Goal: Transaction & Acquisition: Purchase product/service

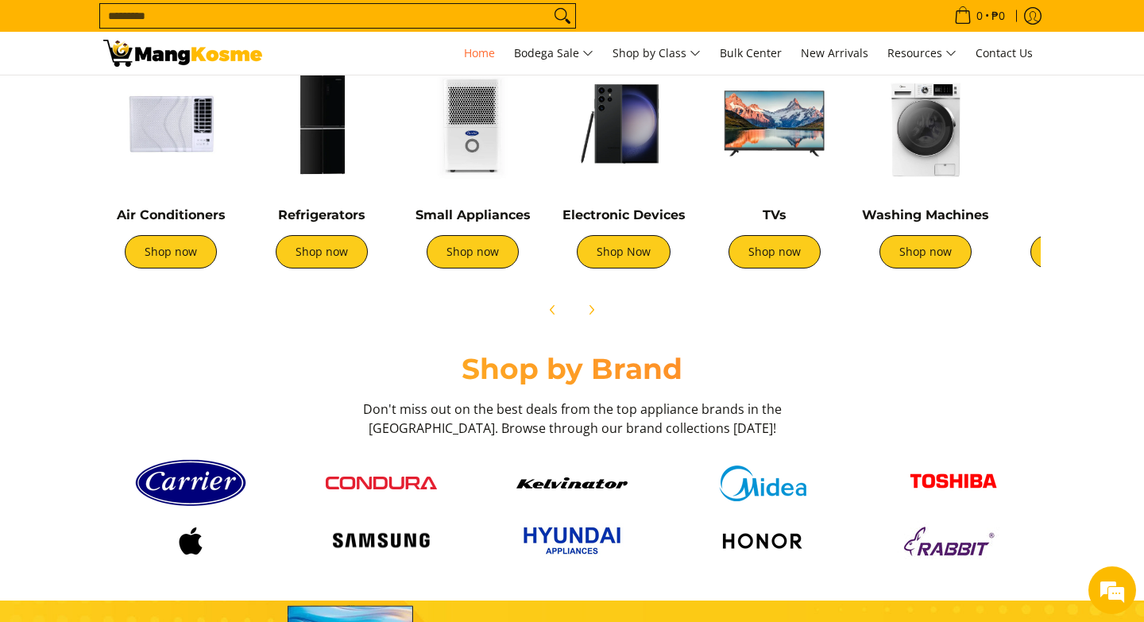
scroll to position [644, 0]
click at [177, 260] on link "Shop now" at bounding box center [171, 251] width 92 height 33
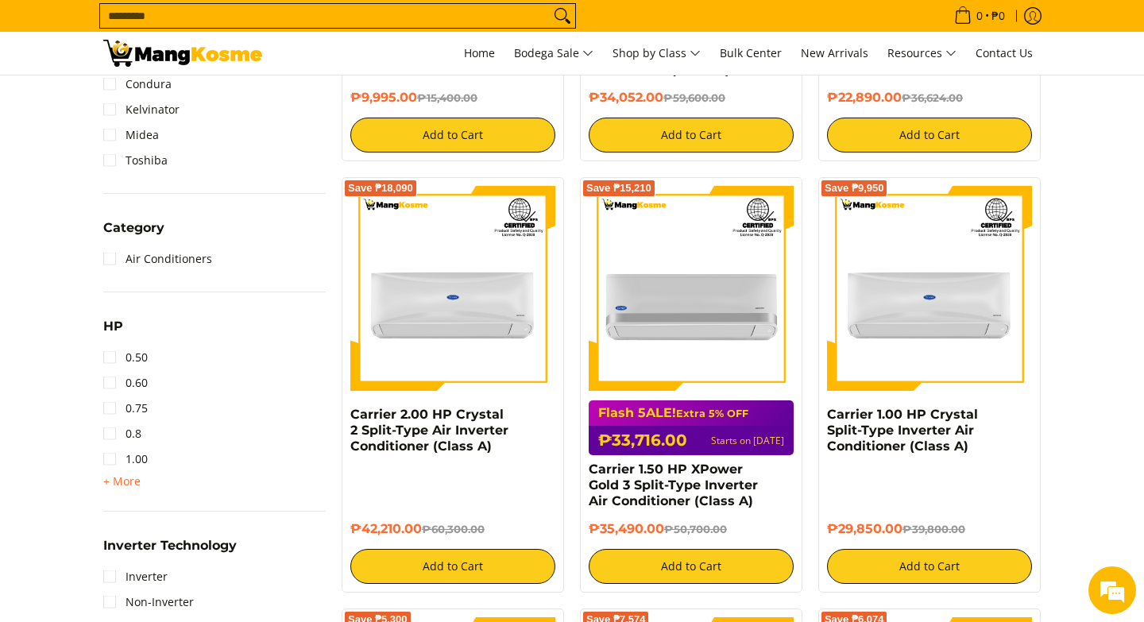
scroll to position [629, 0]
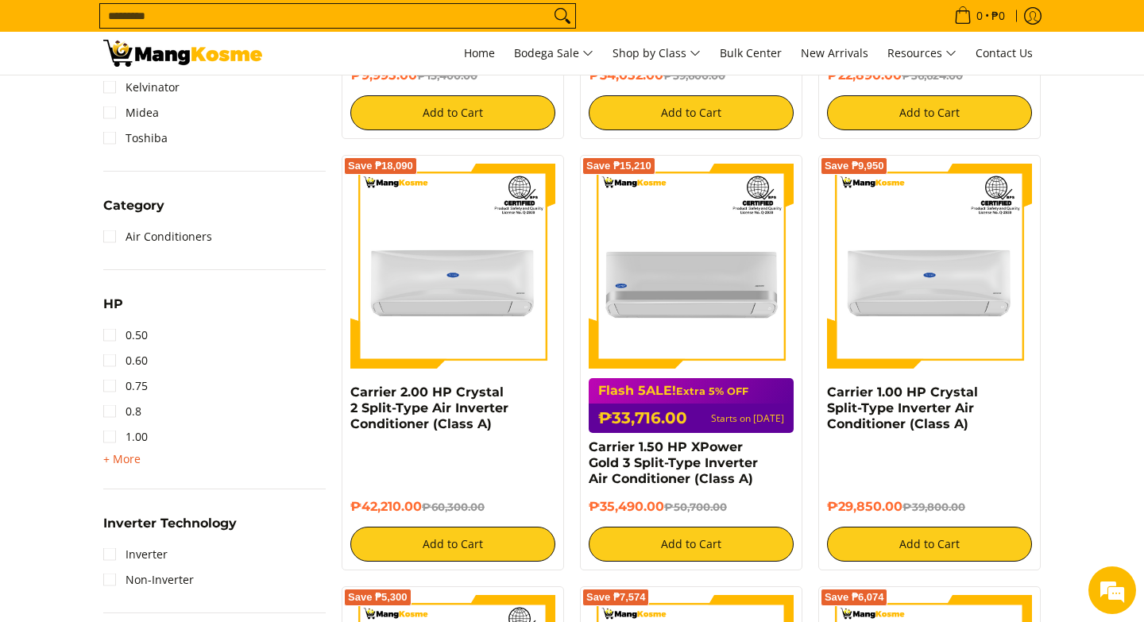
click at [119, 460] on span "+ More" at bounding box center [121, 459] width 37 height 13
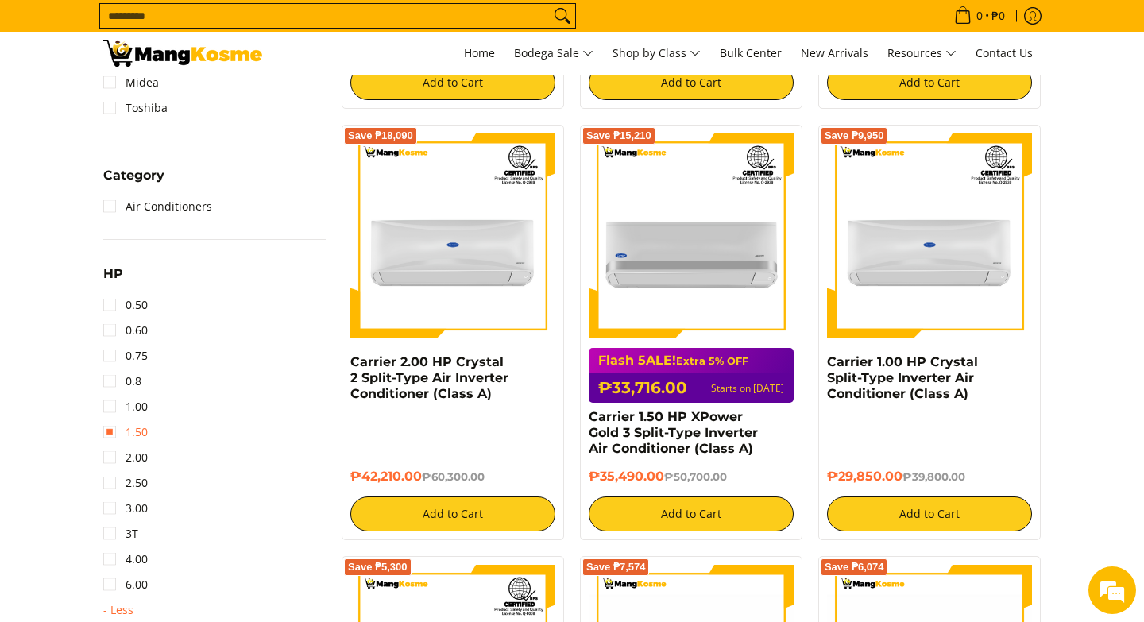
click at [116, 428] on link "1.50" at bounding box center [125, 432] width 44 height 25
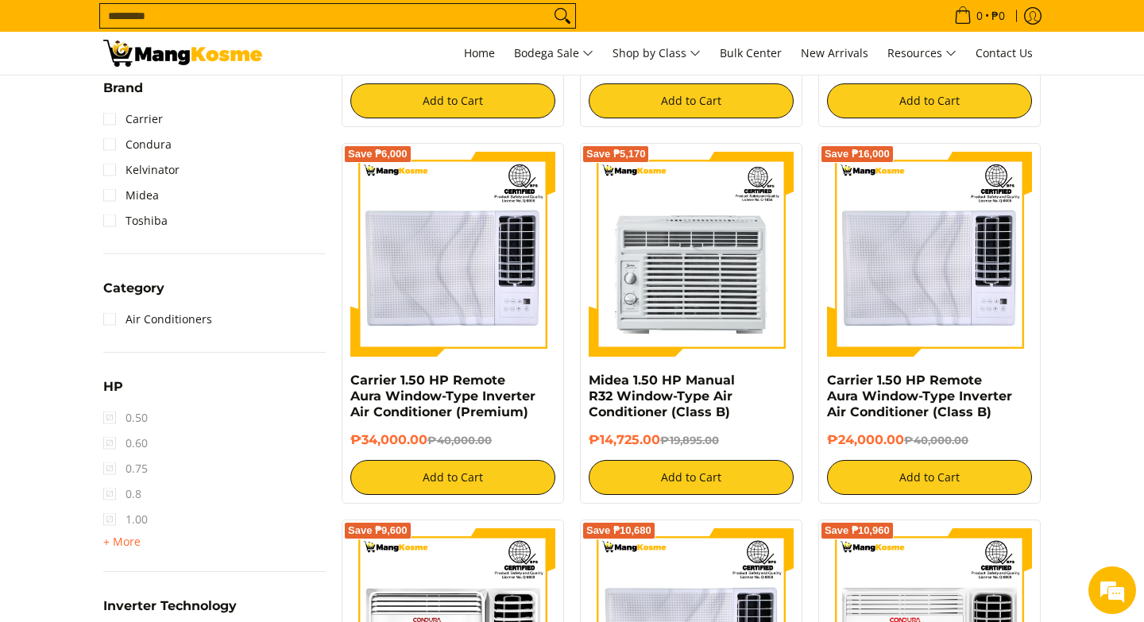
scroll to position [759, 0]
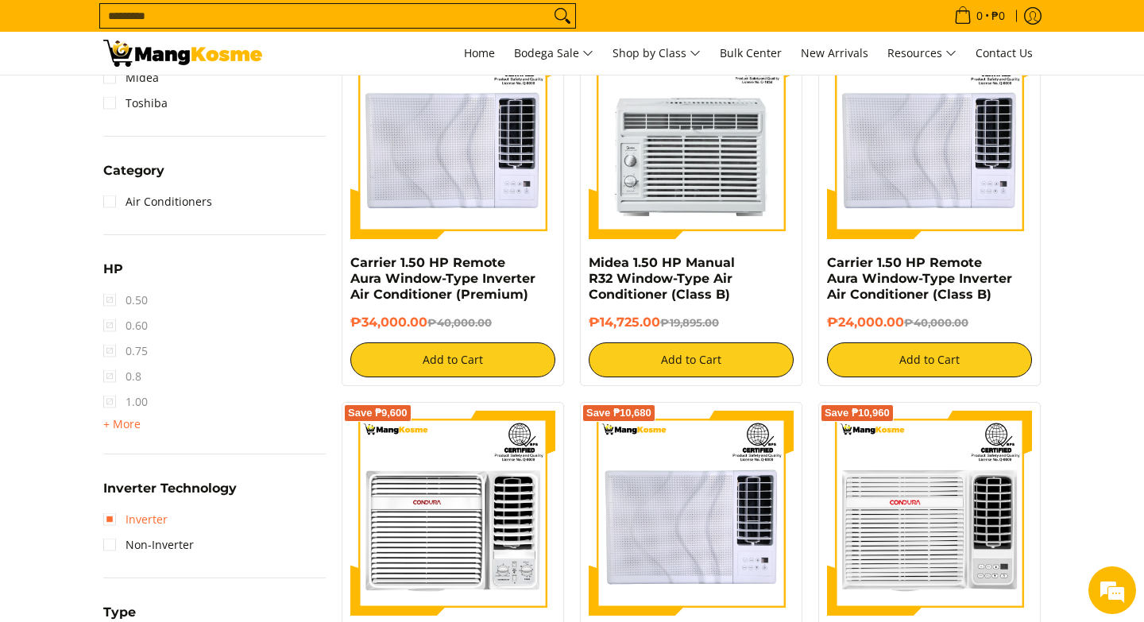
click at [118, 526] on link "Inverter" at bounding box center [135, 519] width 64 height 25
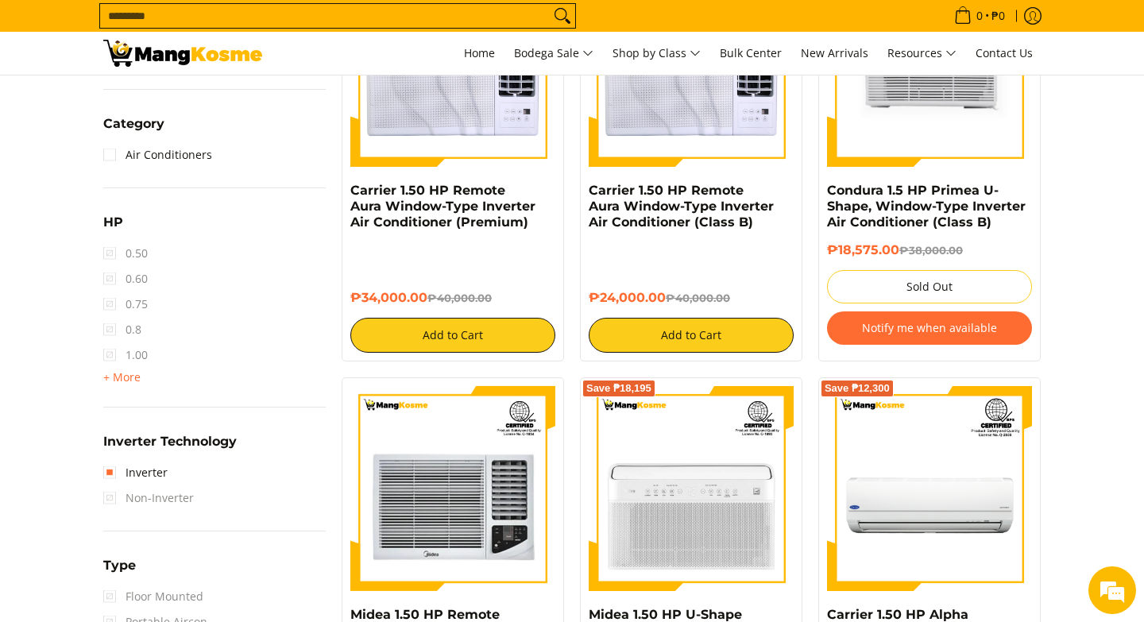
scroll to position [1019, 0]
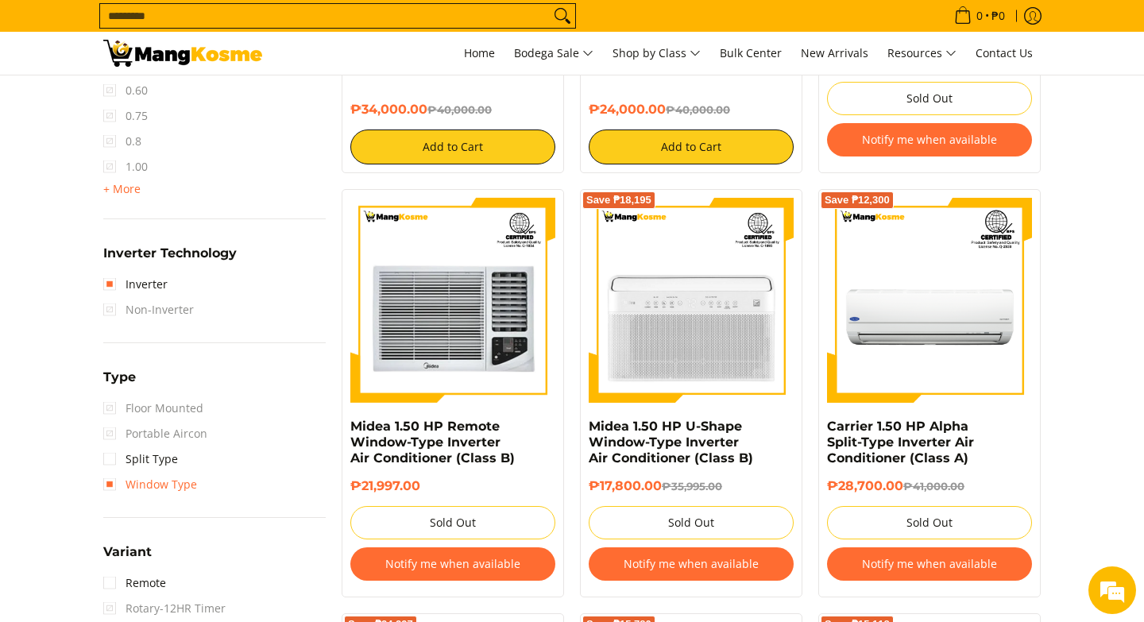
click at [110, 482] on link "Window Type" at bounding box center [150, 484] width 94 height 25
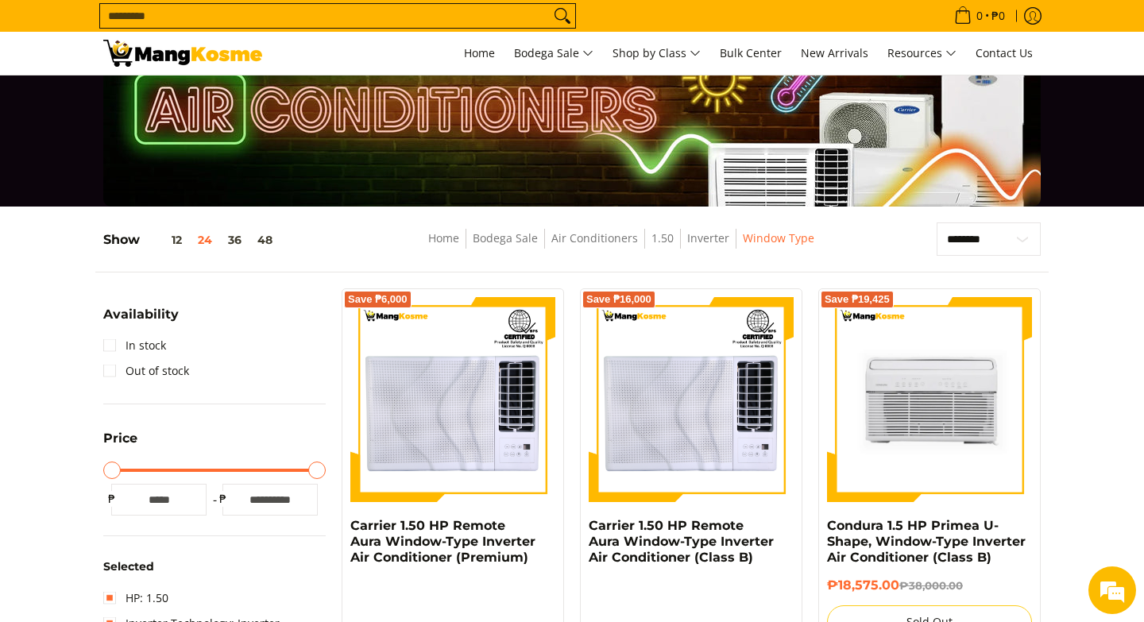
scroll to position [58, 0]
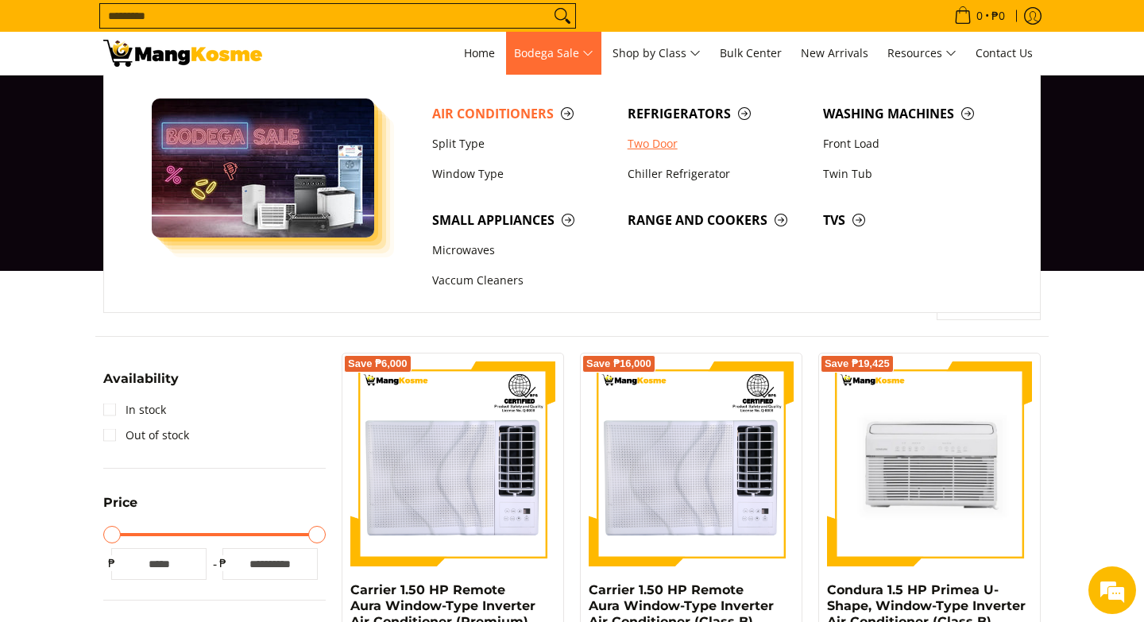
click at [671, 146] on link "Two Door" at bounding box center [717, 144] width 195 height 30
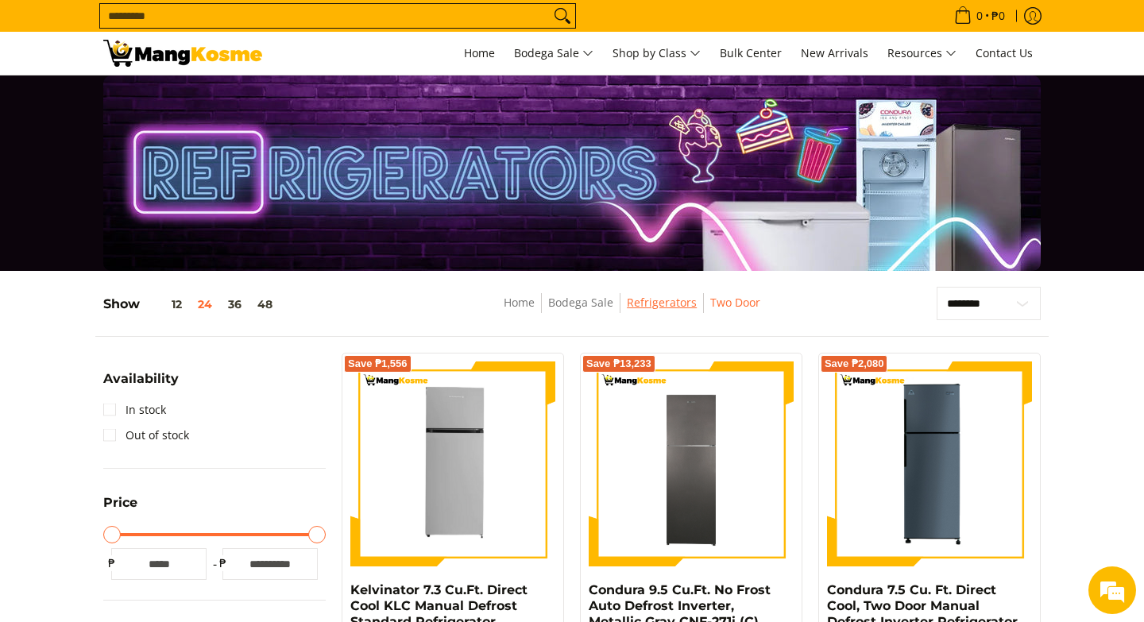
click at [671, 303] on link "Refrigerators" at bounding box center [662, 302] width 70 height 15
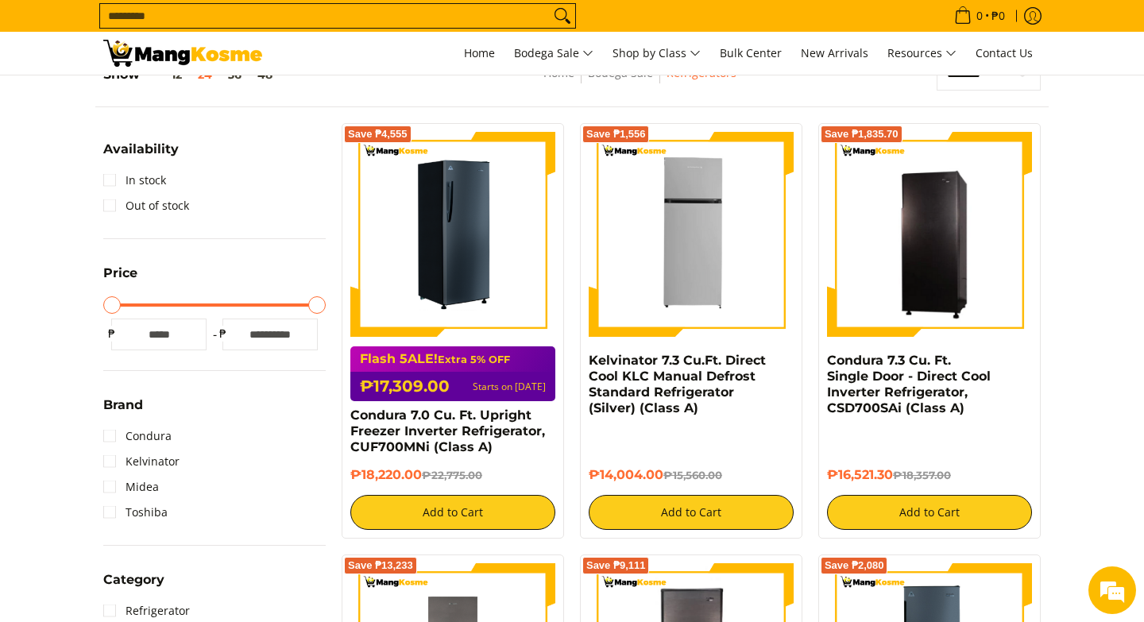
click at [436, 227] on img at bounding box center [452, 234] width 205 height 205
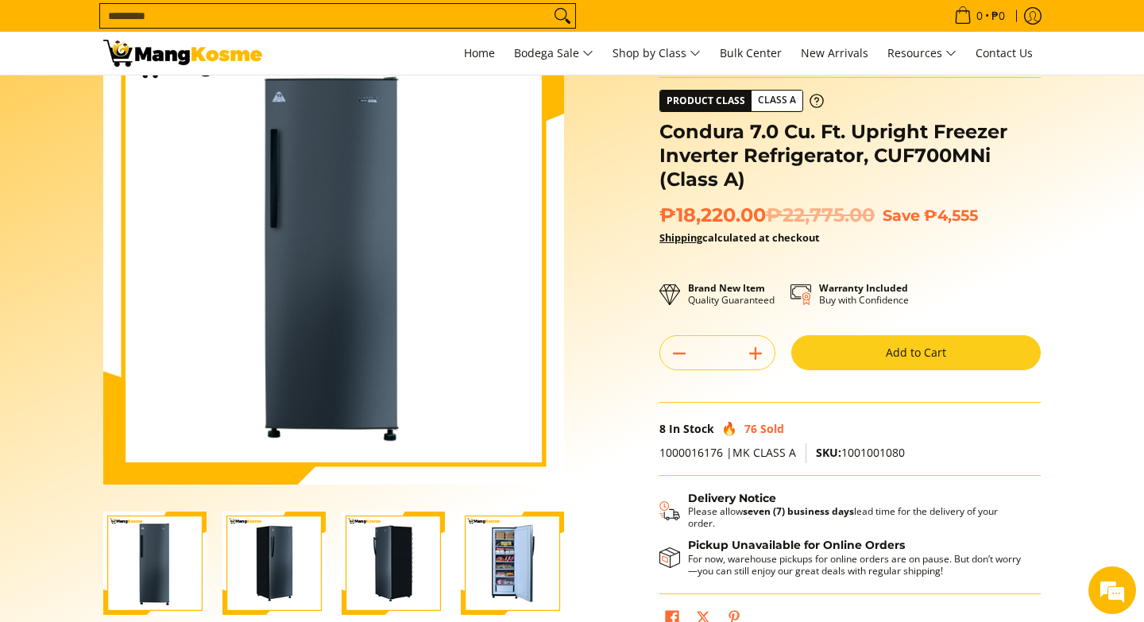
click at [520, 547] on img "Condura 7.0 Cu. Ft. Upright Freezer Inverter Refrigerator, CUF700MNi (Class A)-4" at bounding box center [512, 563] width 103 height 103
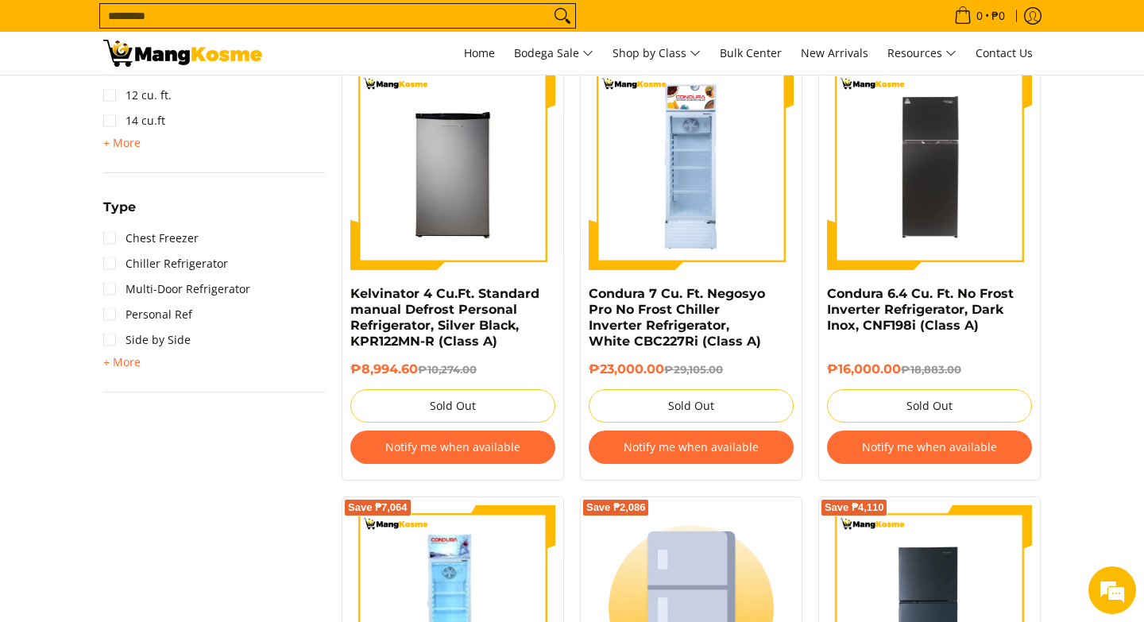
scroll to position [1181, 0]
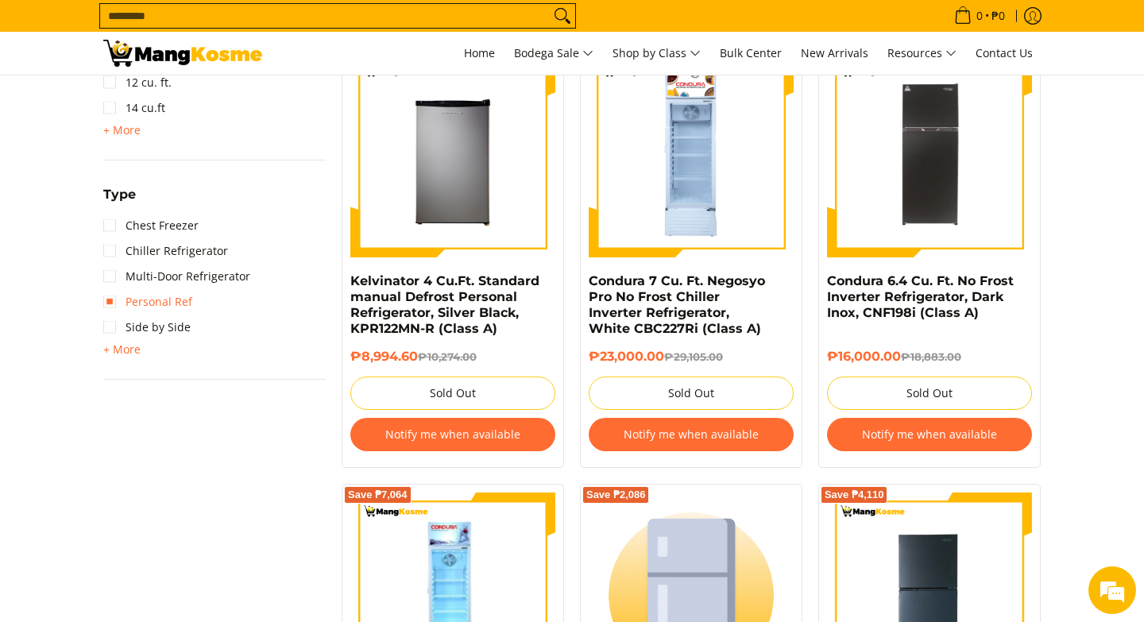
click at [128, 298] on link "Personal Ref" at bounding box center [147, 301] width 89 height 25
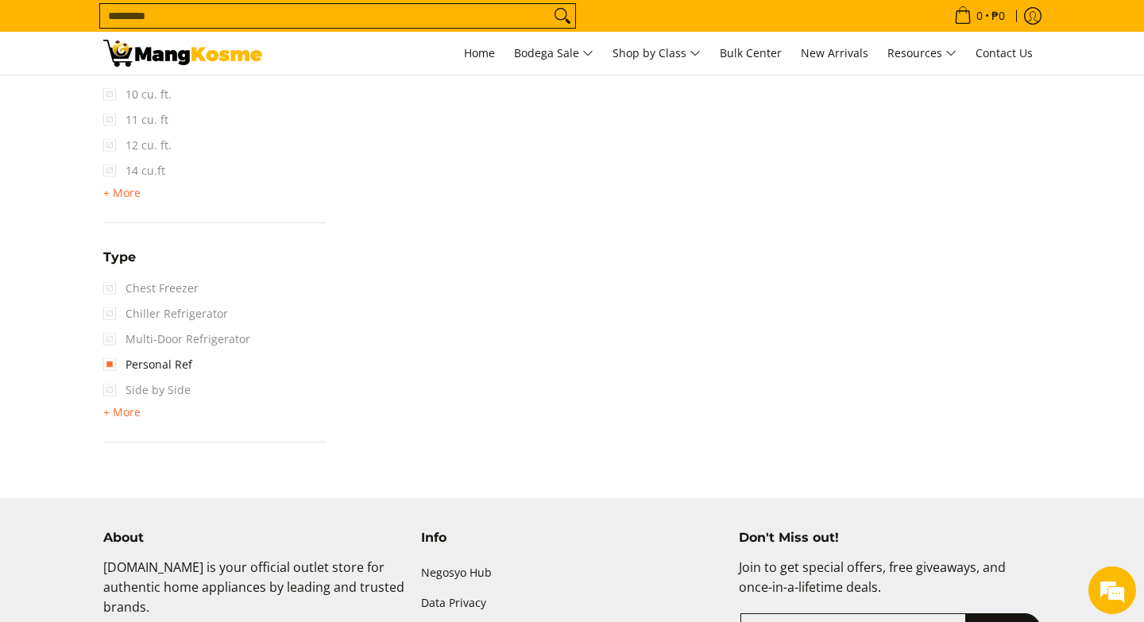
scroll to position [1209, 0]
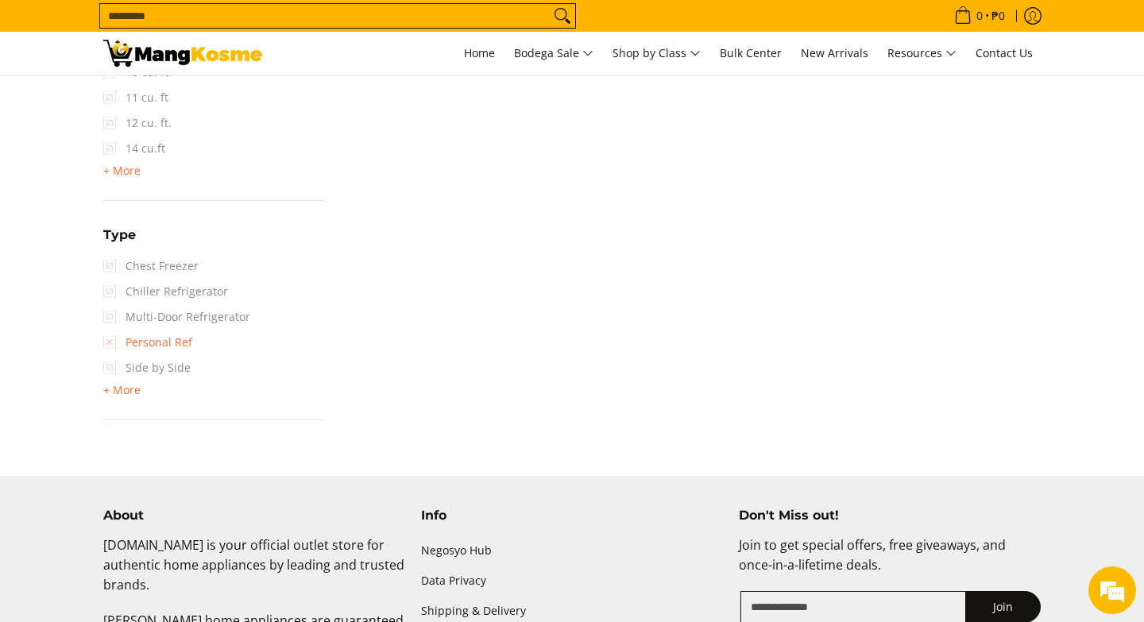
click at [113, 342] on link "Personal Ref" at bounding box center [147, 342] width 89 height 25
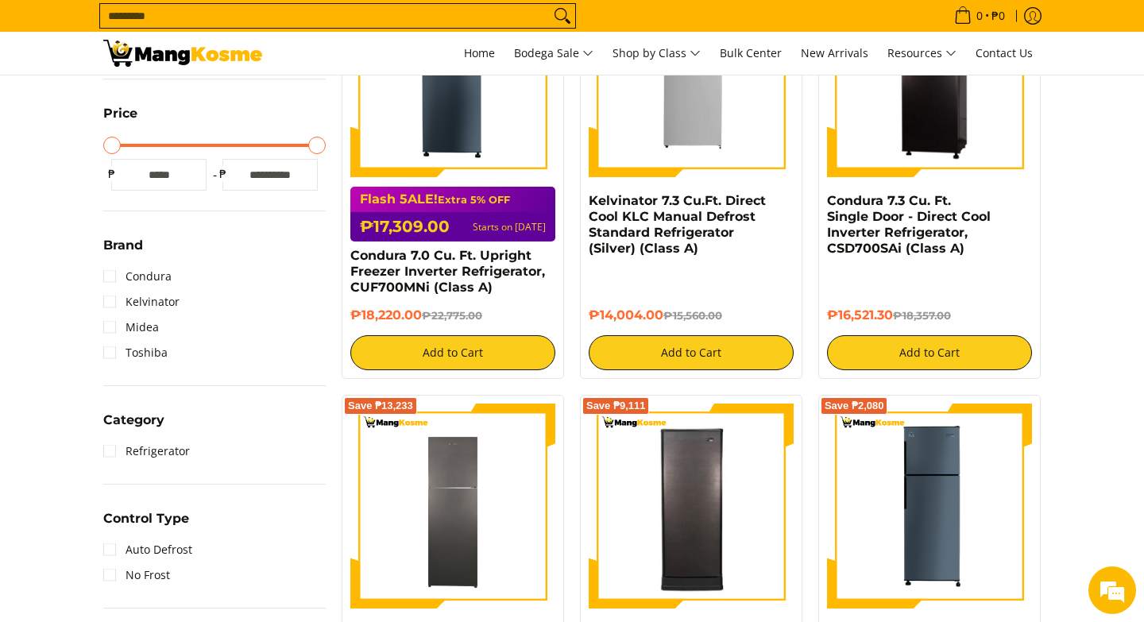
scroll to position [211, 0]
